Goal: Task Accomplishment & Management: Use online tool/utility

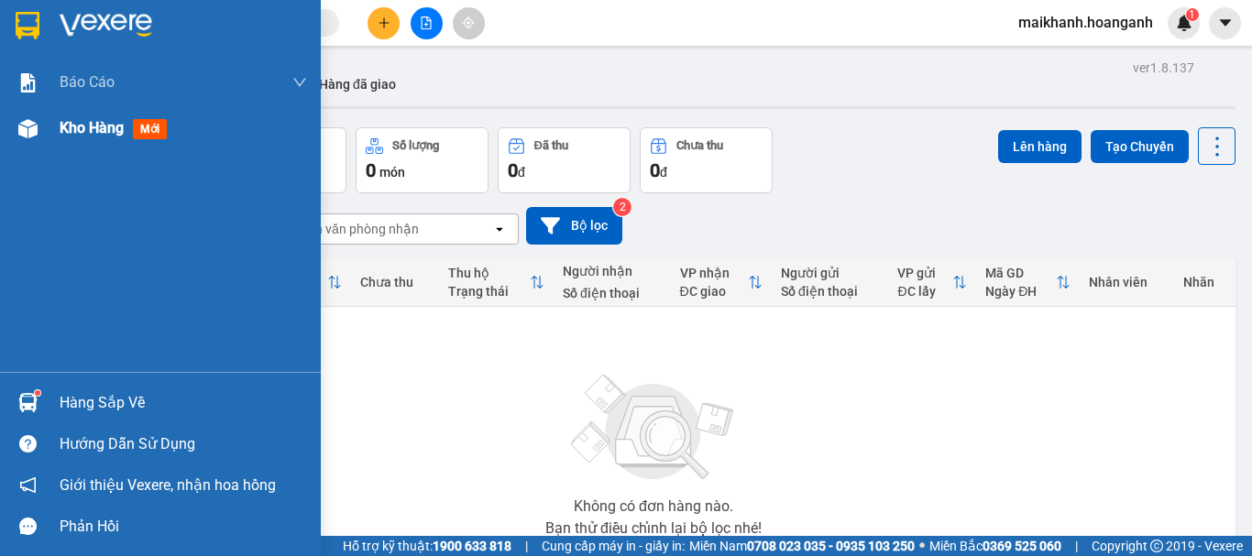
click at [119, 114] on div "Kho hàng mới" at bounding box center [184, 128] width 248 height 46
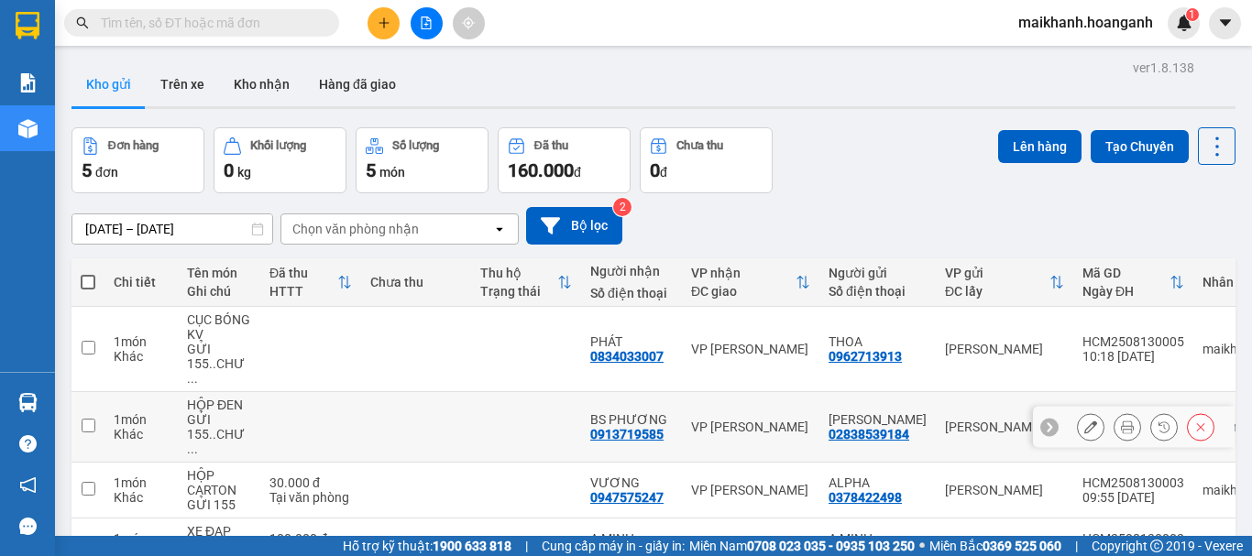
scroll to position [92, 0]
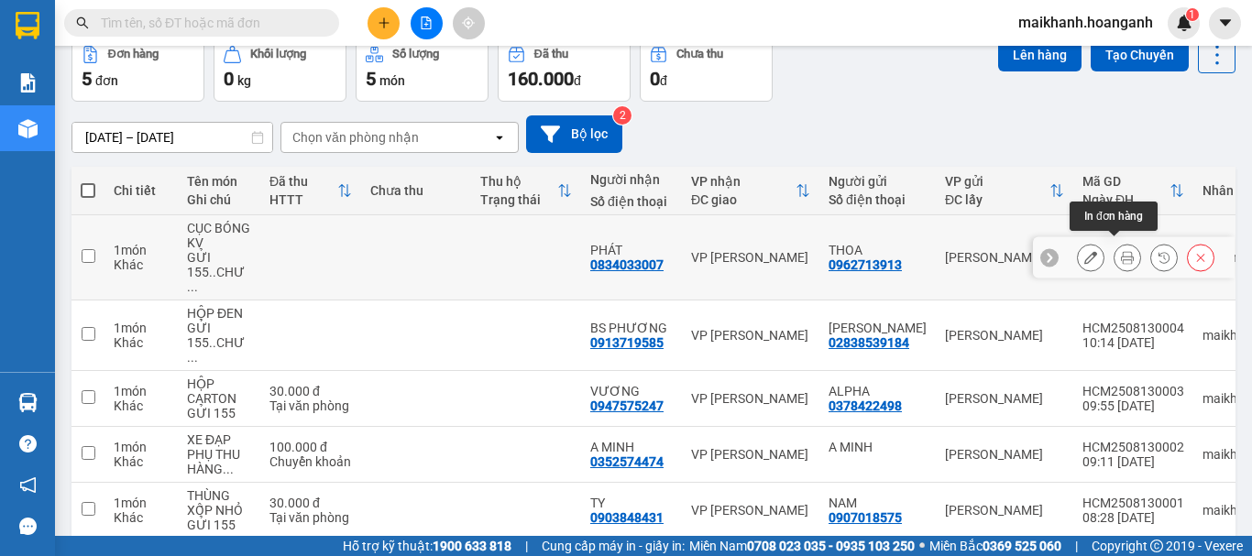
click at [1121, 251] on icon at bounding box center [1127, 257] width 13 height 13
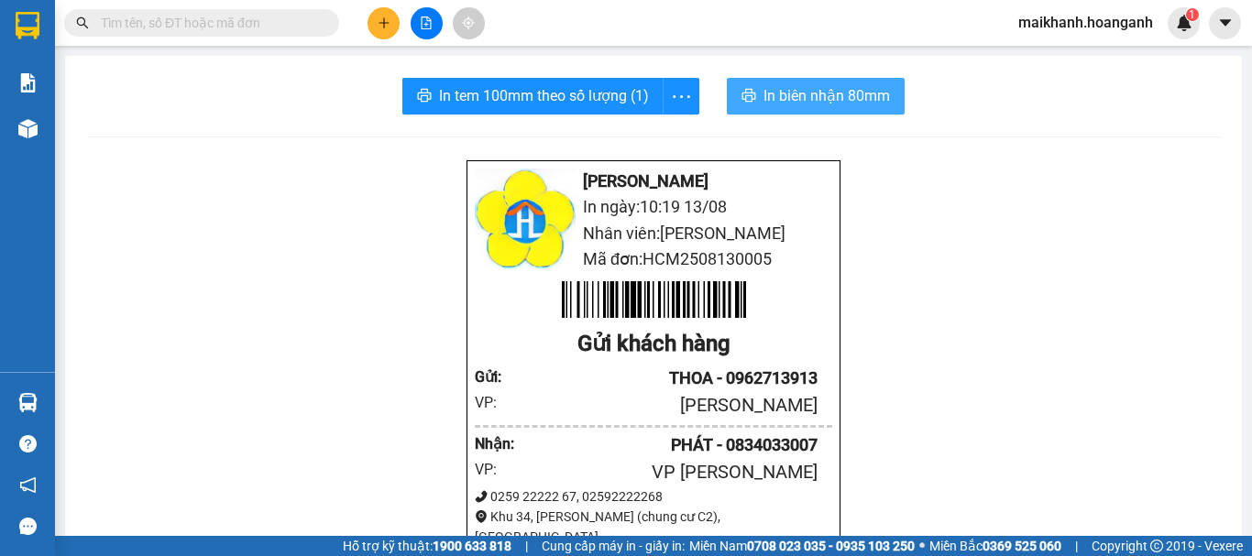
click at [842, 83] on button "In biên nhận 80mm" at bounding box center [816, 96] width 178 height 37
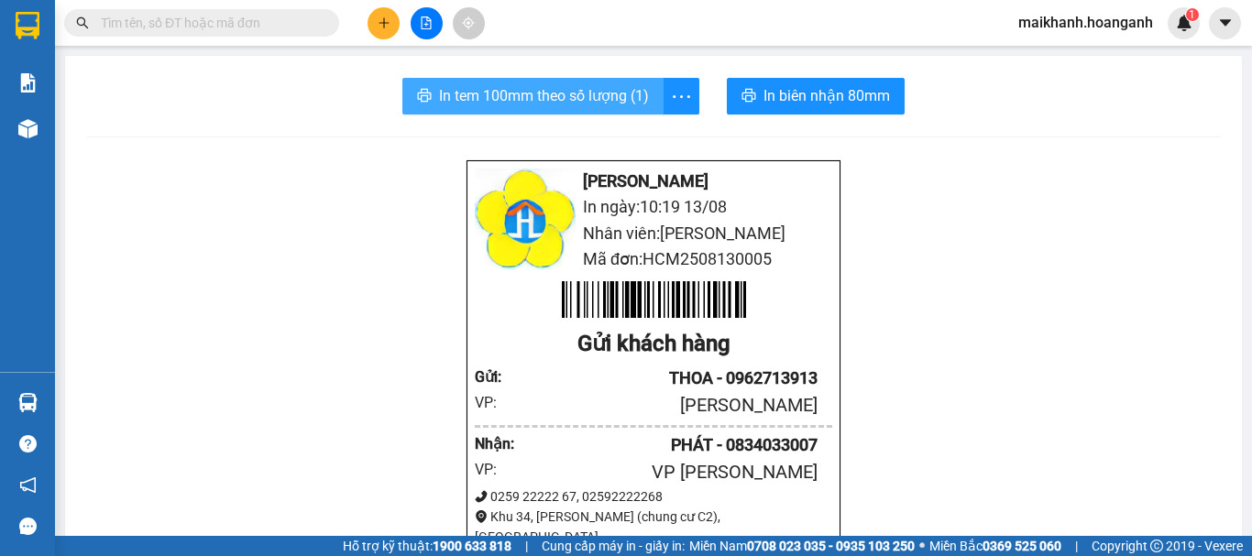
click at [467, 83] on button "In tem 100mm theo số lượng (1)" at bounding box center [532, 96] width 261 height 37
